Goal: Use online tool/utility: Use online tool/utility

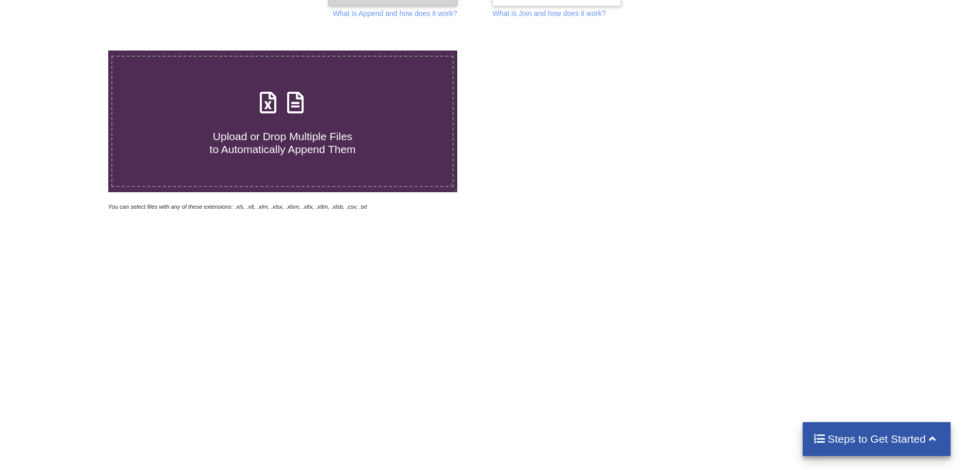
scroll to position [193, 0]
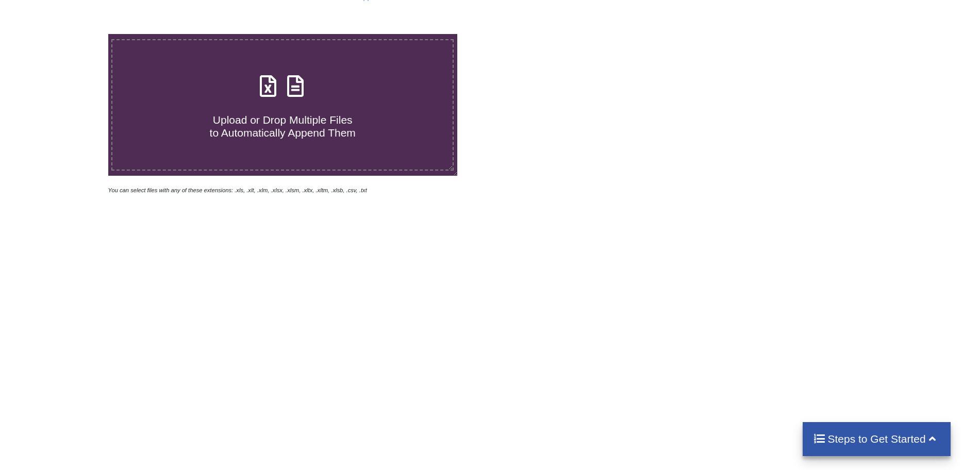
click at [271, 125] on span "Upload or Drop Multiple Files to Automatically Append Them" at bounding box center [283, 126] width 146 height 25
click at [70, 34] on input "Upload or Drop Multiple Files to Automatically Append Them" at bounding box center [70, 34] width 0 height 0
type input "C:\fakepath\USFR_LD_FILE_CONVERTED&VALIDATE#18.csv"
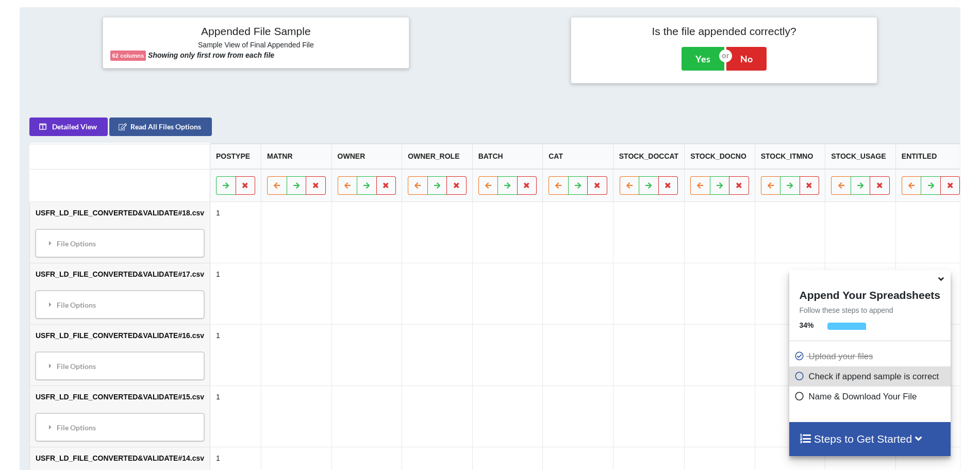
scroll to position [487, 0]
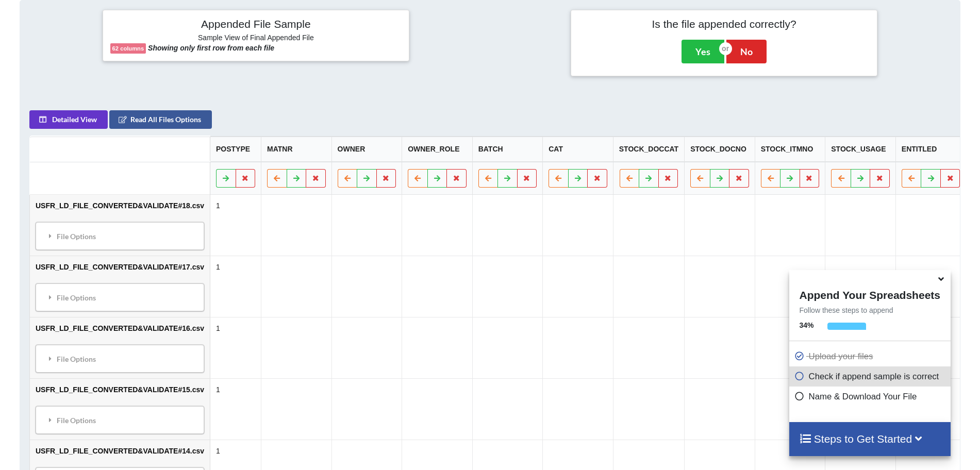
click at [942, 282] on icon at bounding box center [941, 277] width 11 height 9
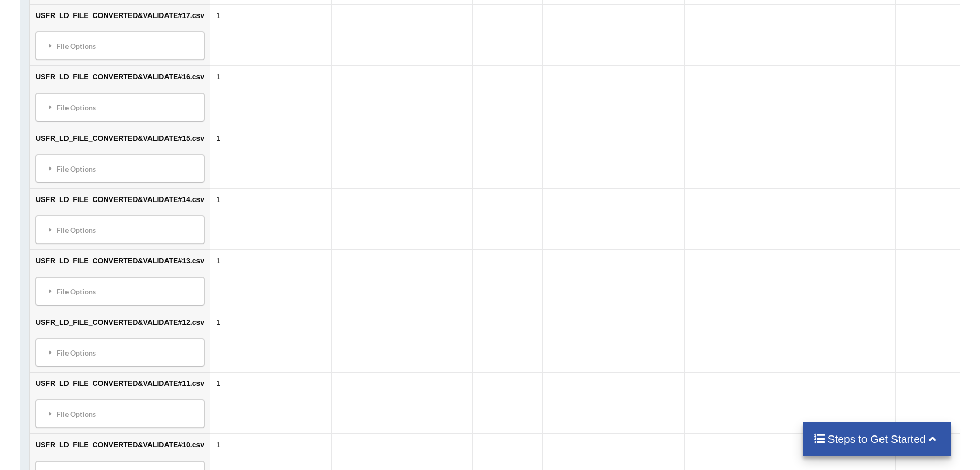
scroll to position [745, 0]
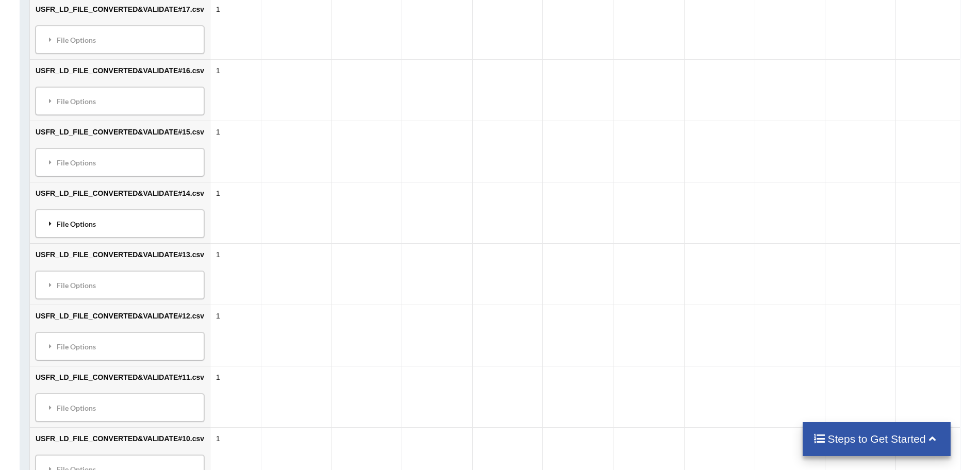
click at [51, 227] on icon at bounding box center [50, 223] width 9 height 7
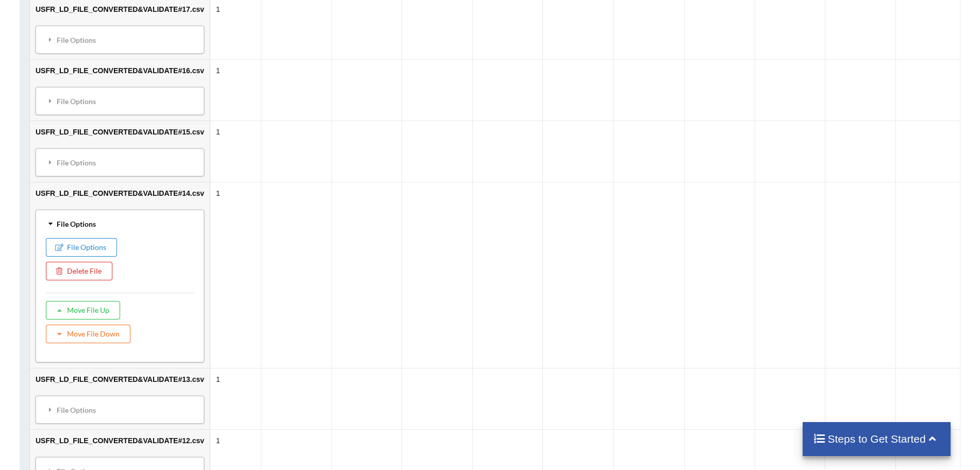
scroll to position [358, 0]
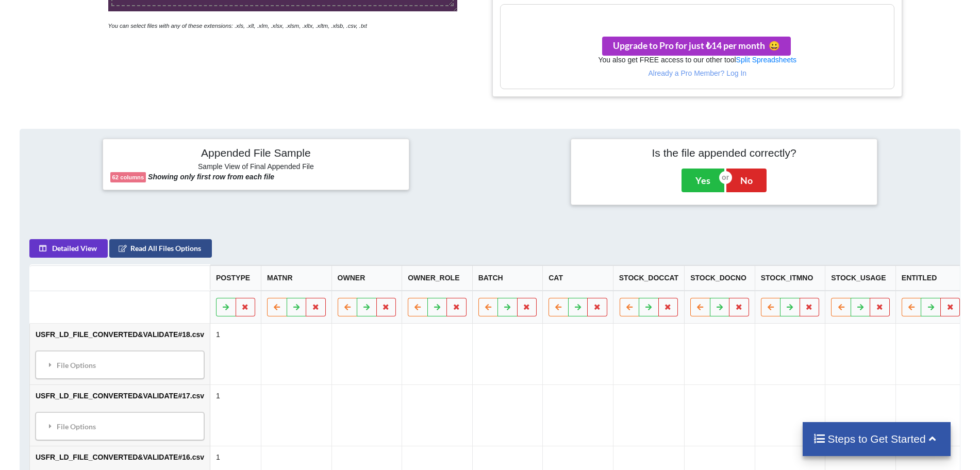
click at [179, 252] on button "Read All Files Options" at bounding box center [160, 248] width 103 height 19
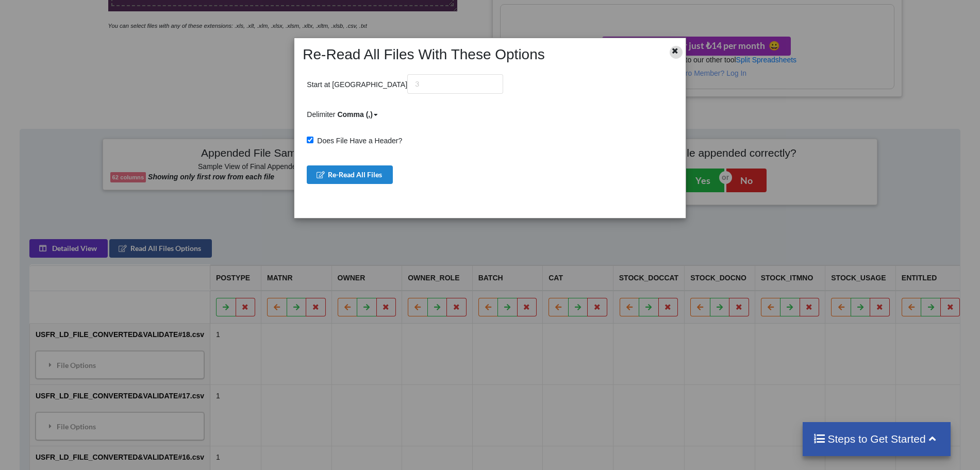
click at [679, 50] on icon at bounding box center [675, 49] width 9 height 7
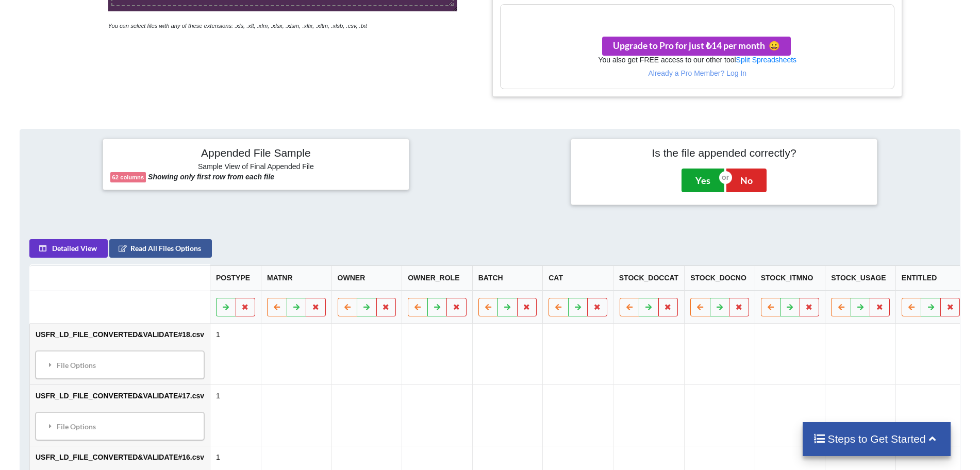
click at [698, 182] on button "Yes" at bounding box center [703, 181] width 43 height 24
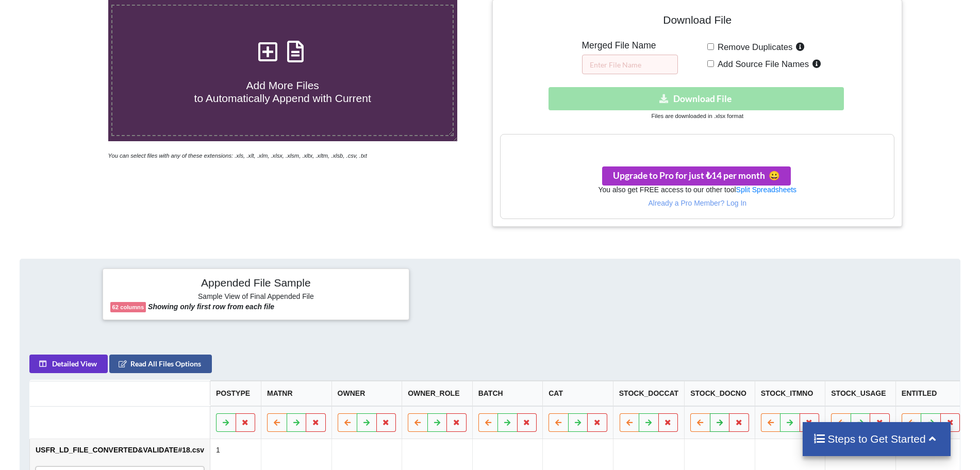
scroll to position [227, 0]
click at [697, 146] on h3 "Your files are more than 1 MB" at bounding box center [697, 145] width 393 height 11
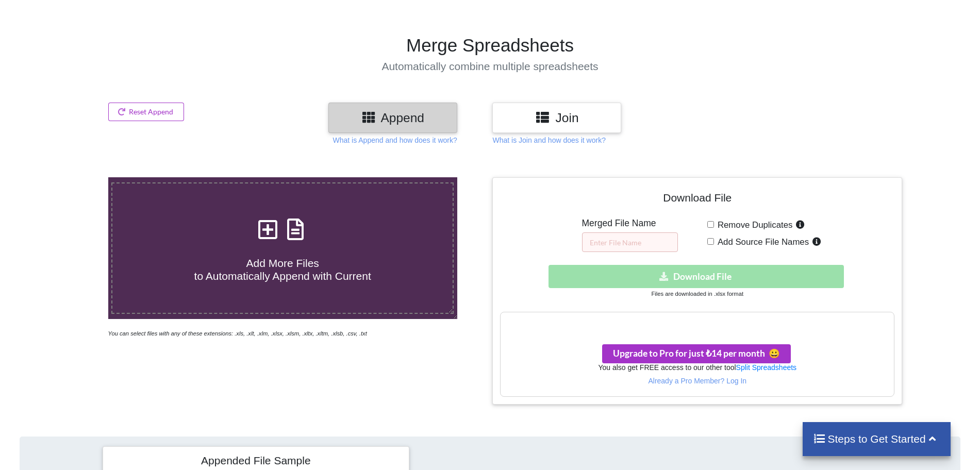
scroll to position [0, 0]
